Goal: Navigation & Orientation: Find specific page/section

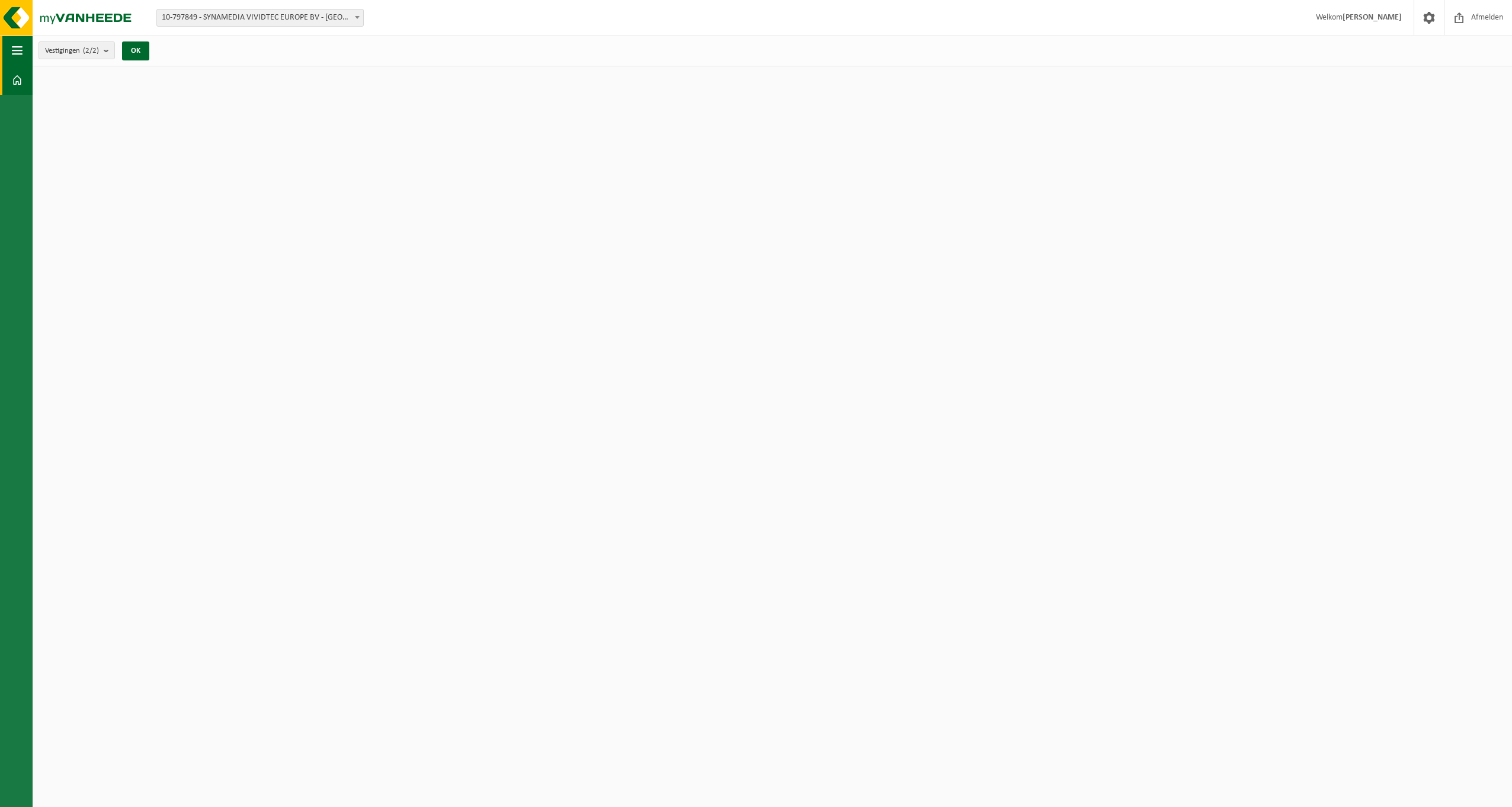
click at [11, 2] on span "button" at bounding box center [16, 50] width 11 height 29
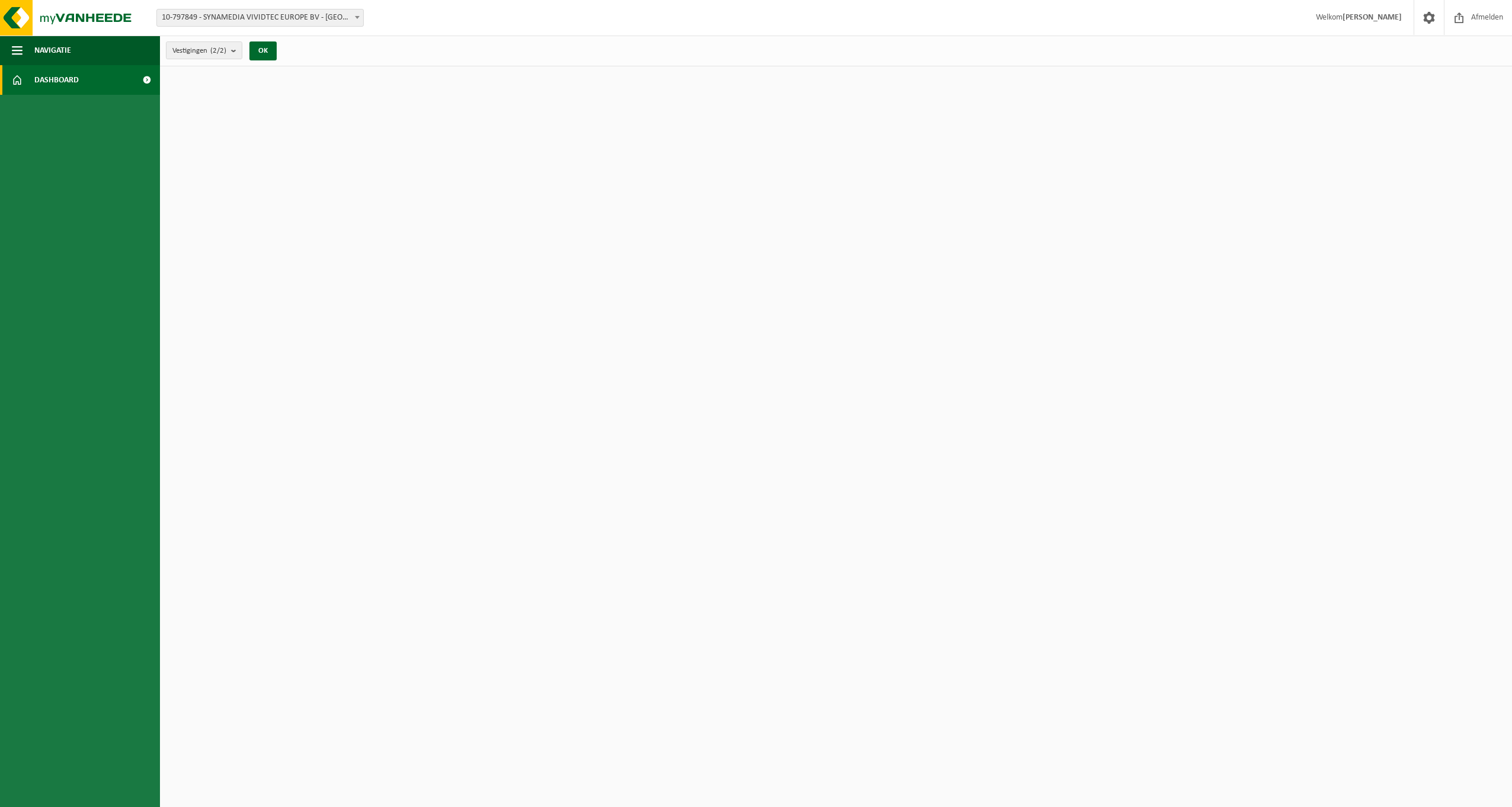
click at [74, 2] on span "Dashboard" at bounding box center [56, 80] width 44 height 29
click at [150, 80] on span at bounding box center [146, 80] width 27 height 29
click at [89, 14] on img at bounding box center [71, 17] width 142 height 35
click at [53, 56] on span "Navigatie" at bounding box center [52, 50] width 37 height 29
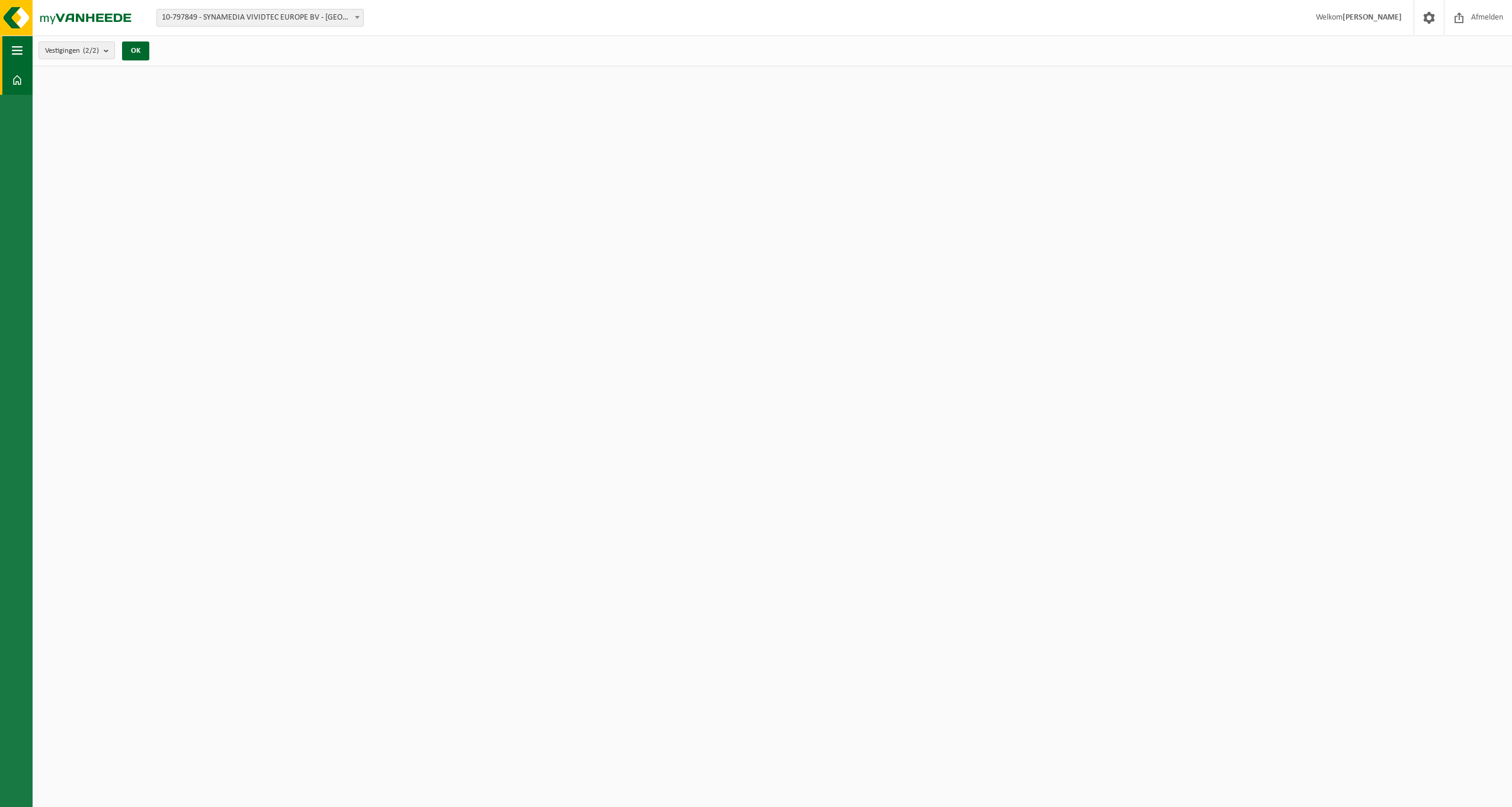
click at [10, 46] on button "Navigatie" at bounding box center [16, 50] width 33 height 29
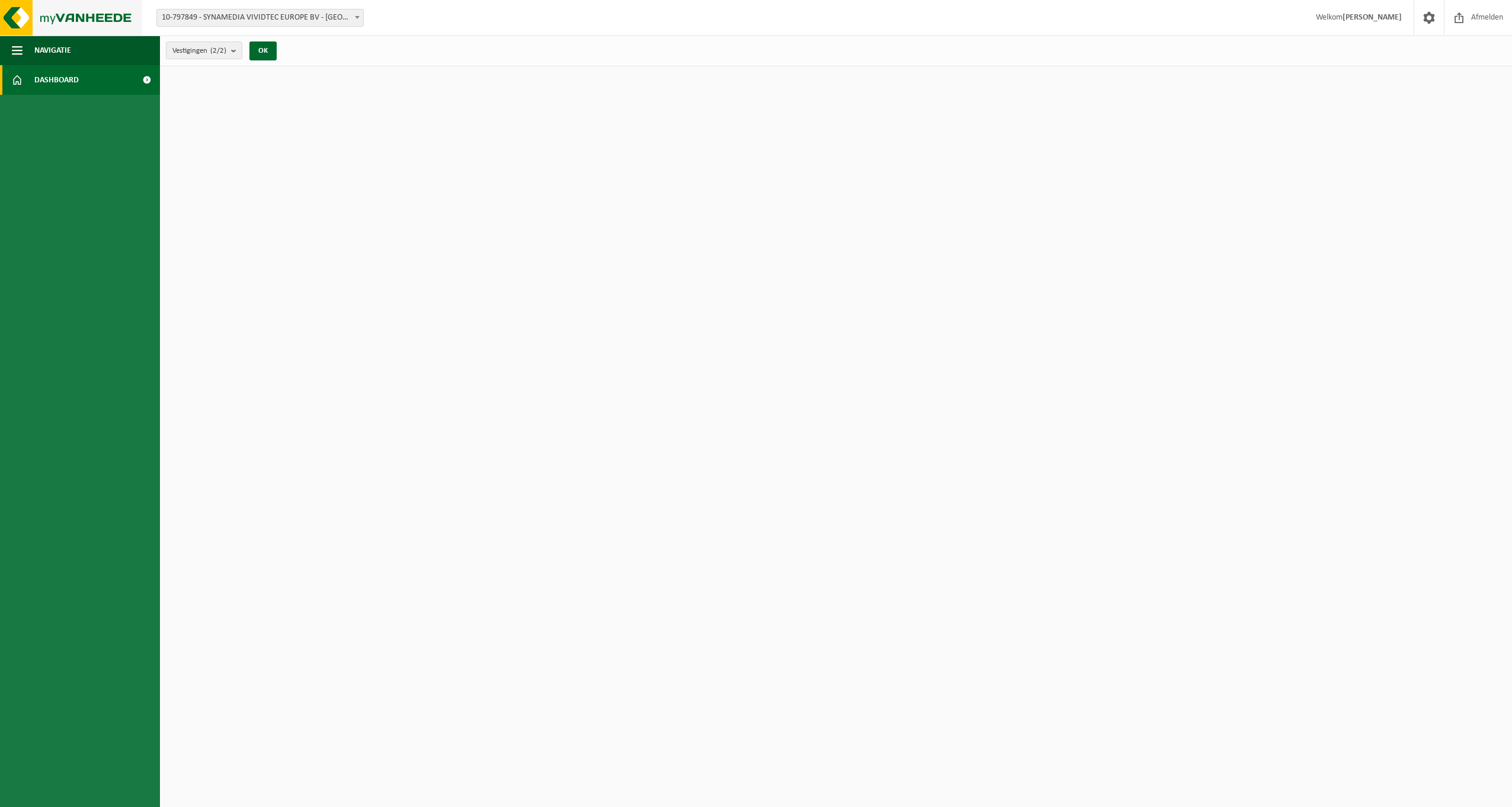
click at [74, 12] on img at bounding box center [71, 17] width 142 height 35
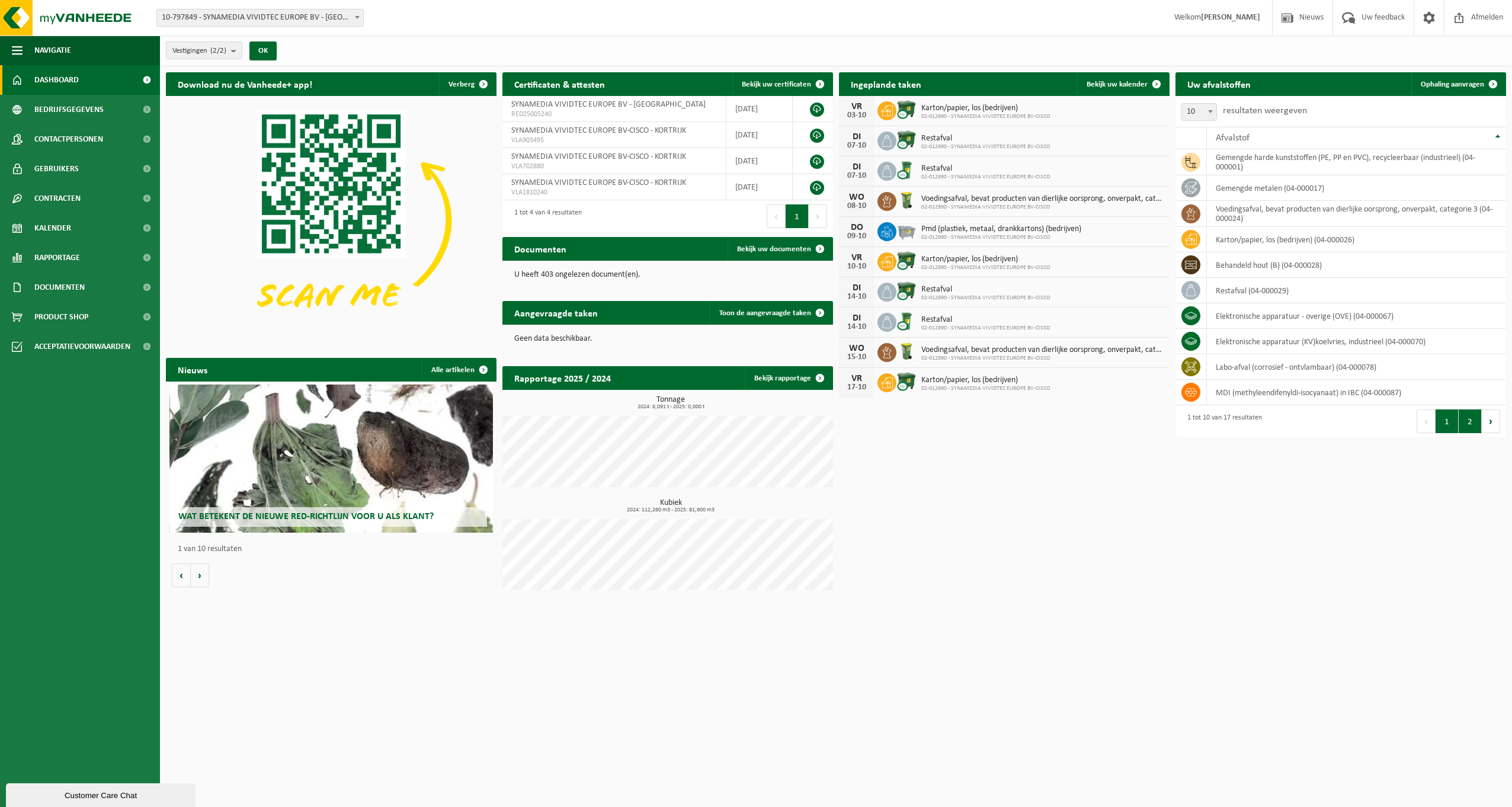
click at [1477, 423] on button "2" at bounding box center [1470, 421] width 23 height 24
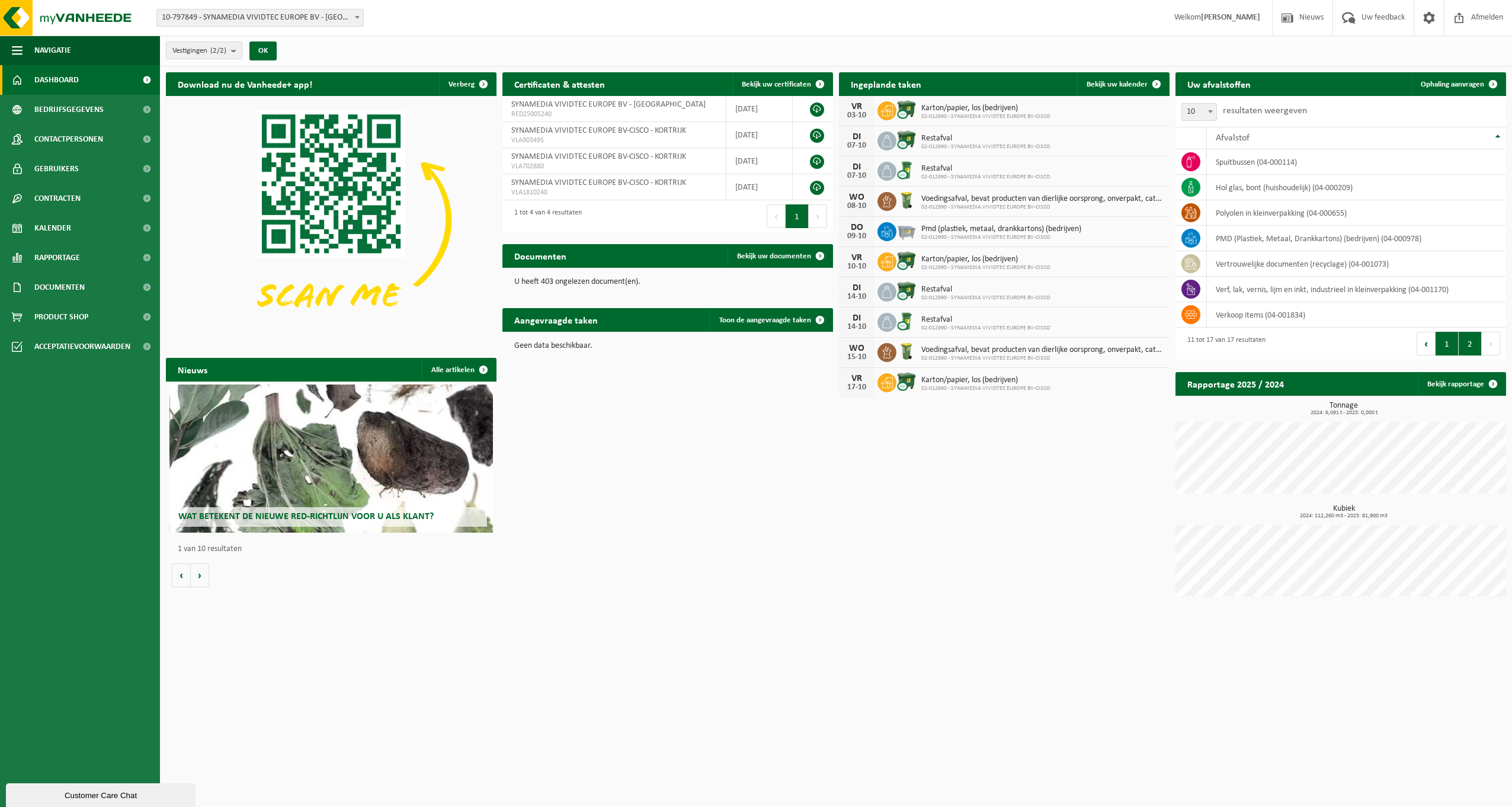
click at [1452, 345] on button "1" at bounding box center [1447, 343] width 23 height 24
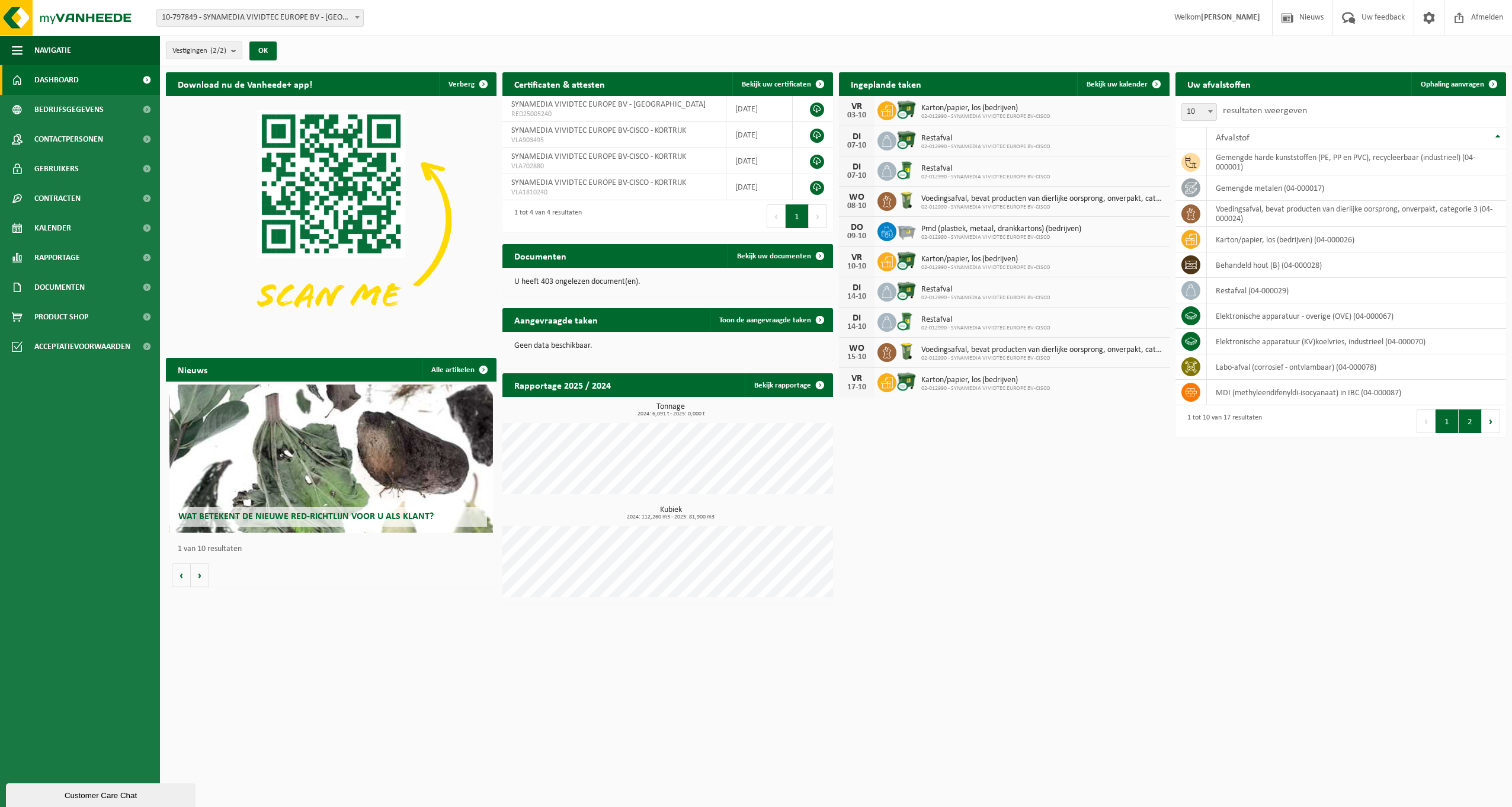
click at [1468, 424] on button "2" at bounding box center [1470, 421] width 23 height 24
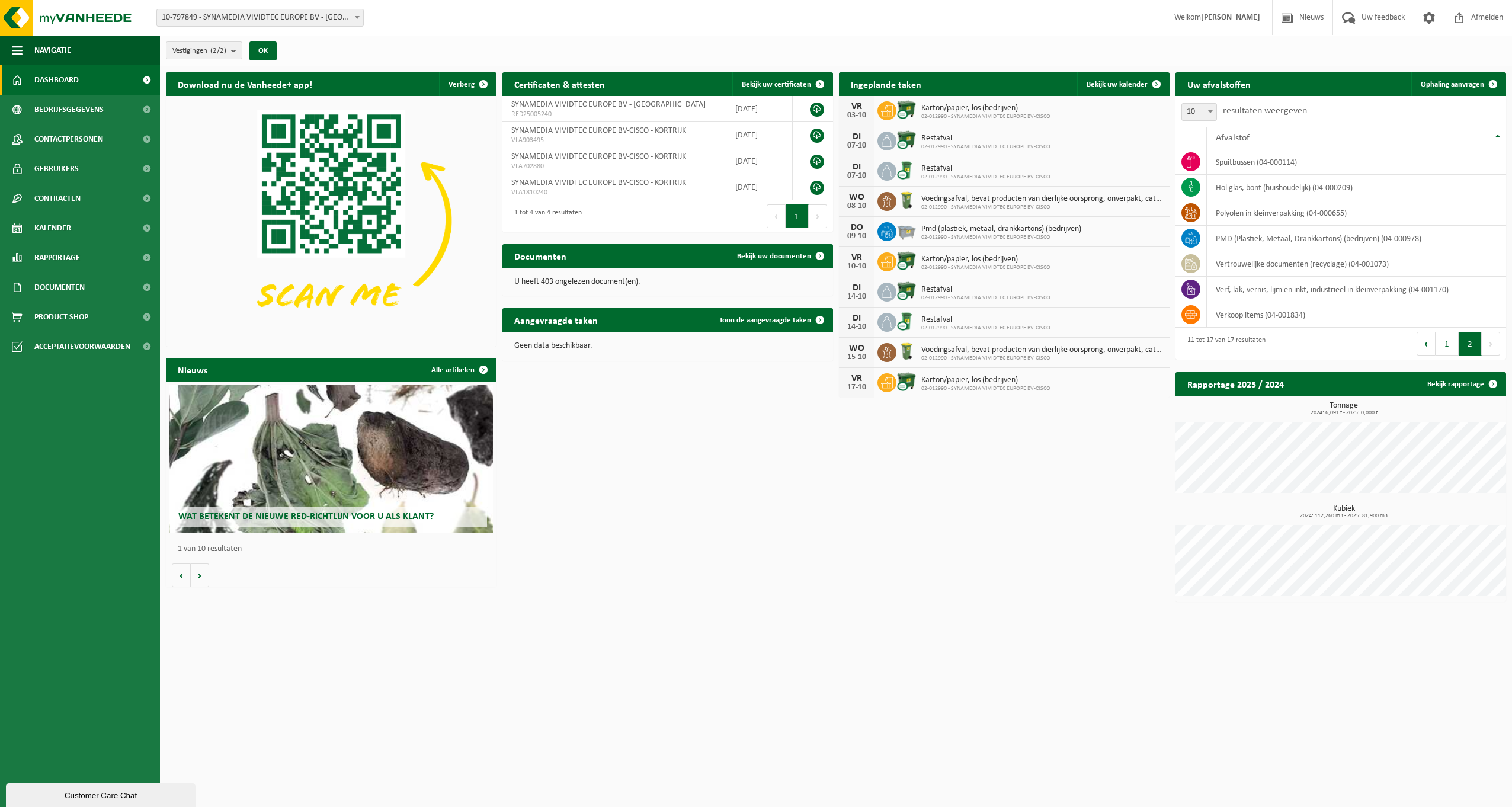
click at [797, 577] on div "Download nu de Vanheede+ app! Verberg Certificaten & attesten Bekijk uw certifi…" at bounding box center [836, 337] width 1346 height 541
click at [1451, 351] on button "1" at bounding box center [1447, 343] width 23 height 24
